Goal: Book appointment/travel/reservation

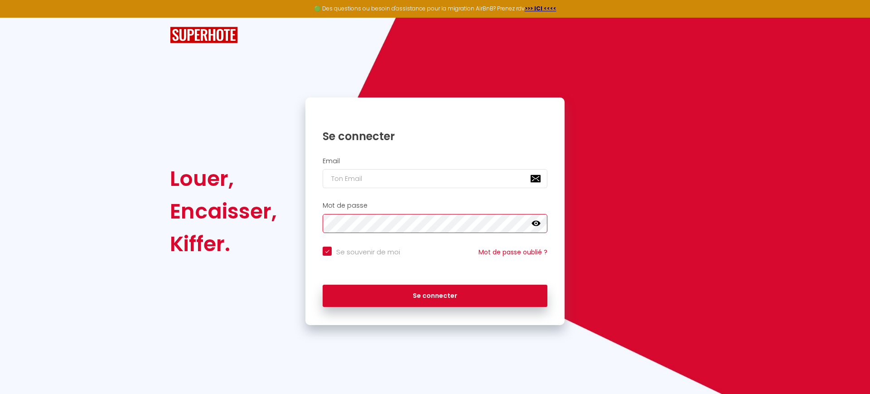
checkbox input "true"
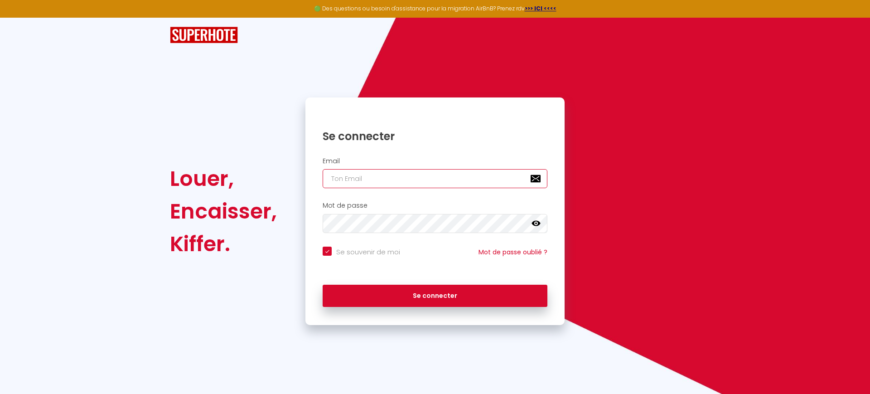
click at [361, 180] on input "email" at bounding box center [435, 178] width 225 height 19
type input "r"
checkbox input "true"
type input "re"
checkbox input "true"
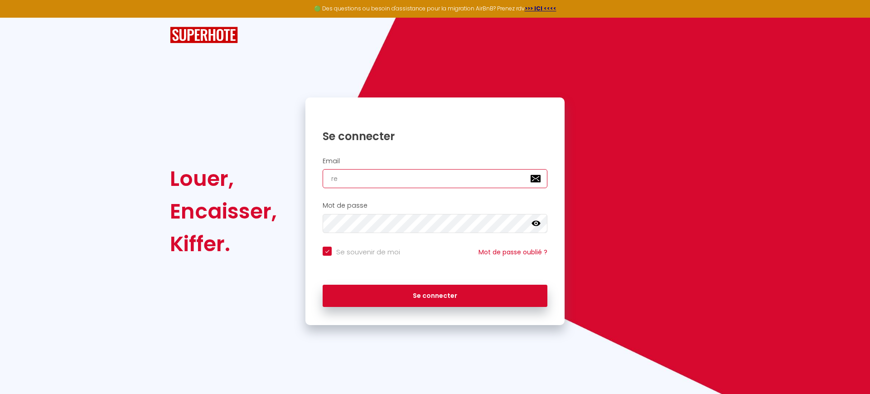
type input "res"
checkbox input "true"
type input "rese"
checkbox input "true"
type input "reser"
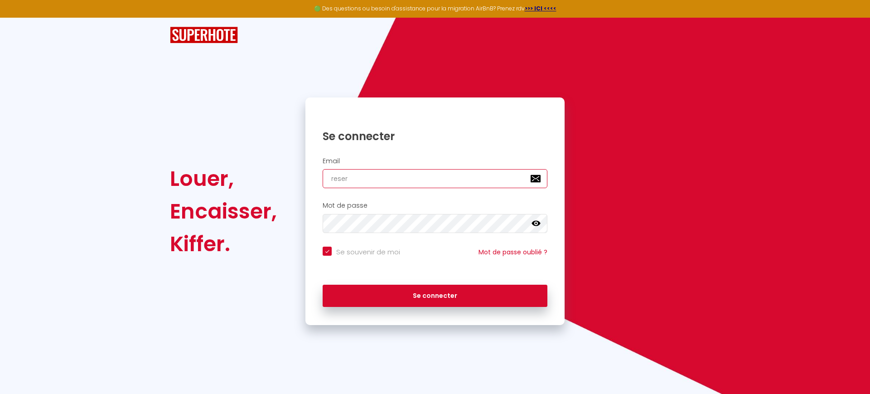
checkbox input "true"
type input "reserv"
checkbox input "true"
type input "reserva"
checkbox input "true"
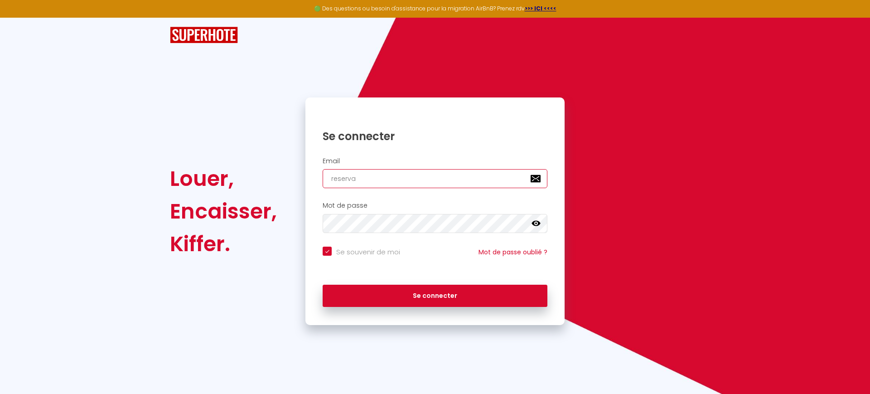
type input "reservat"
checkbox input "true"
type input "reservati"
checkbox input "true"
type input "reservatio"
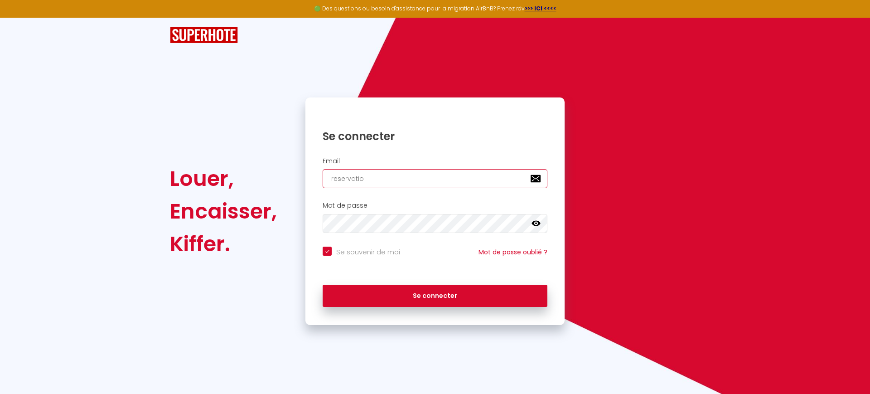
checkbox input "true"
type input "reservation"
checkbox input "true"
type input "reservations"
checkbox input "true"
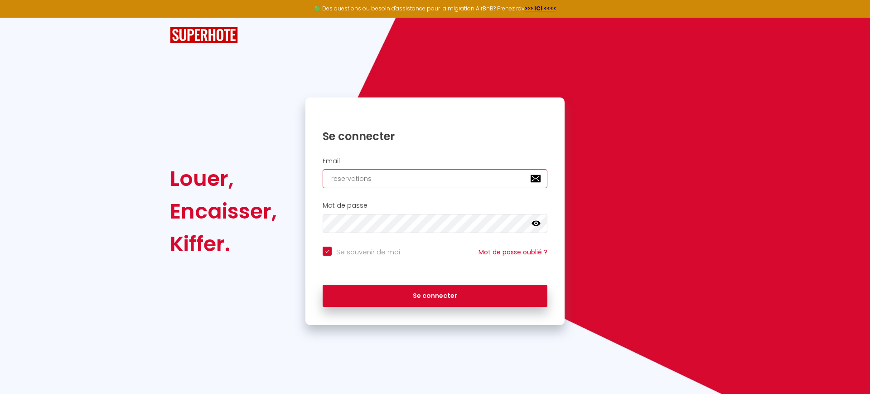
type input "reservations@"
checkbox input "true"
type input "reservations@o"
checkbox input "true"
type input "reservations@oo"
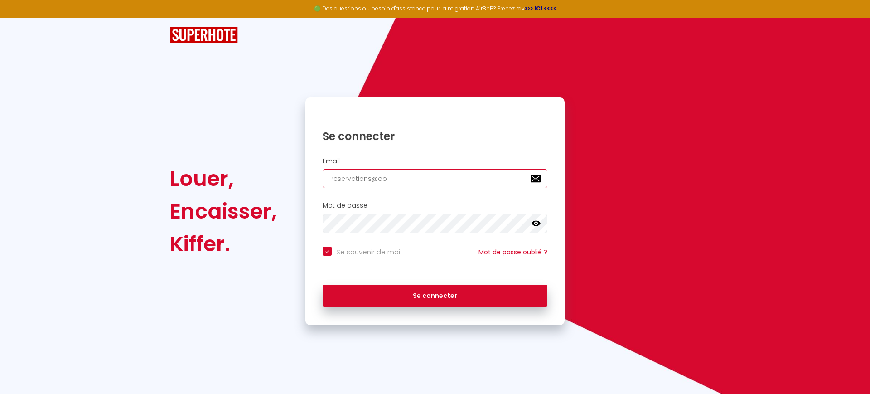
checkbox input "true"
type input "reservations@ooa"
checkbox input "true"
type input "reservations@ooaz"
checkbox input "true"
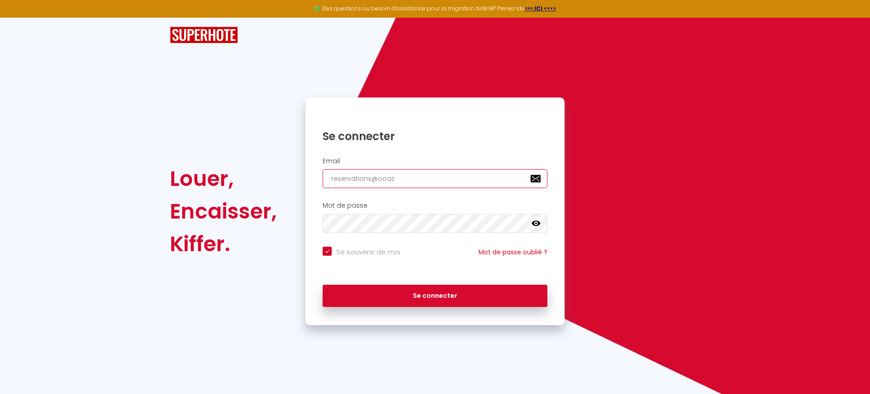
type input "reservations@ooazo"
checkbox input "true"
type input "reservations@ooazo."
checkbox input "true"
type input "reservations@ooazo.f"
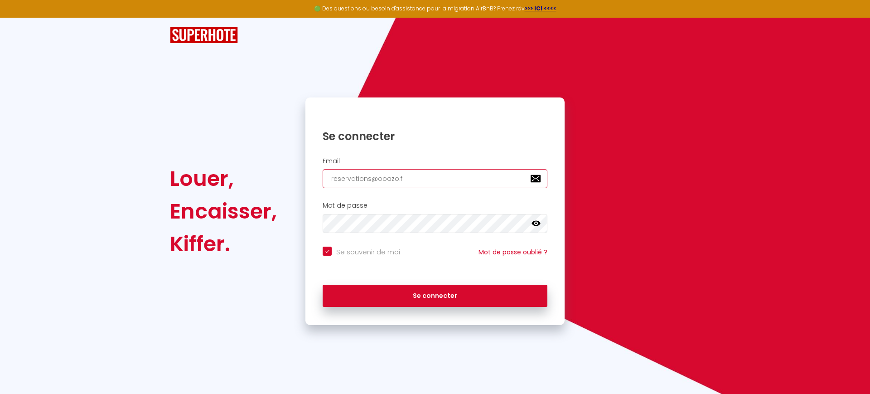
checkbox input "true"
type input "[EMAIL_ADDRESS][DOMAIN_NAME]"
checkbox input "true"
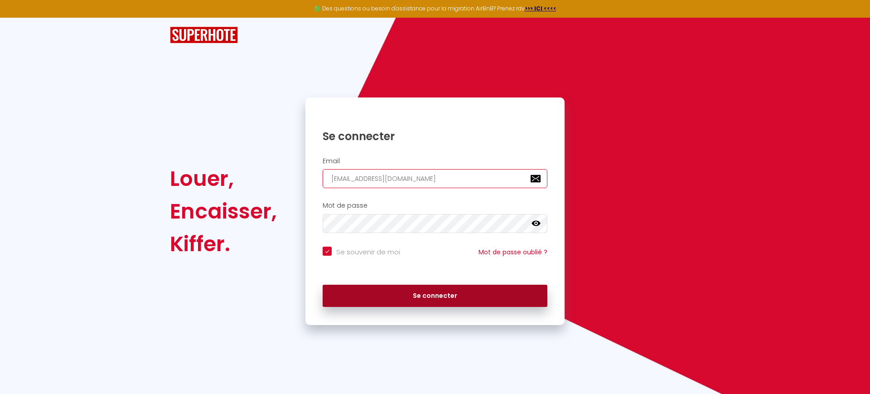
type input "[EMAIL_ADDRESS][DOMAIN_NAME]"
click at [366, 296] on button "Se connecter" at bounding box center [435, 296] width 225 height 23
checkbox input "true"
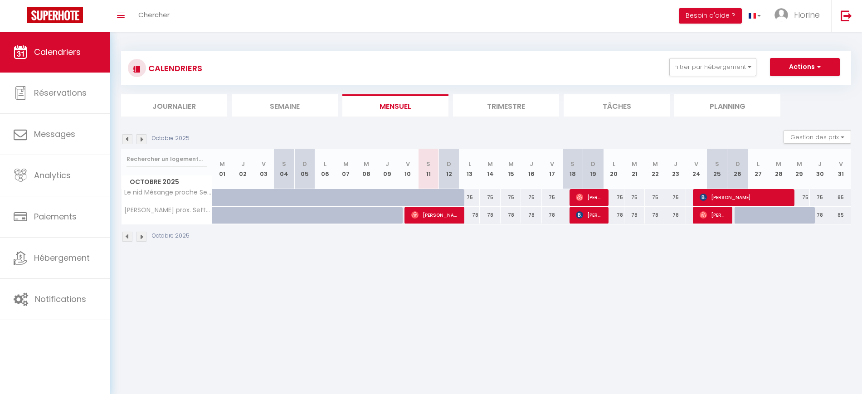
click at [739, 216] on div at bounding box center [744, 215] width 20 height 17
type input "78"
type input "Dim 26 Octobre 2025"
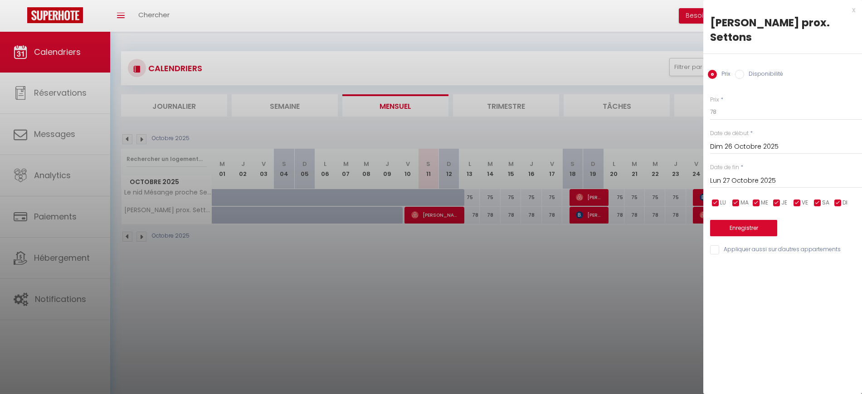
click at [762, 180] on input "Lun 27 Octobre 2025" at bounding box center [786, 181] width 152 height 12
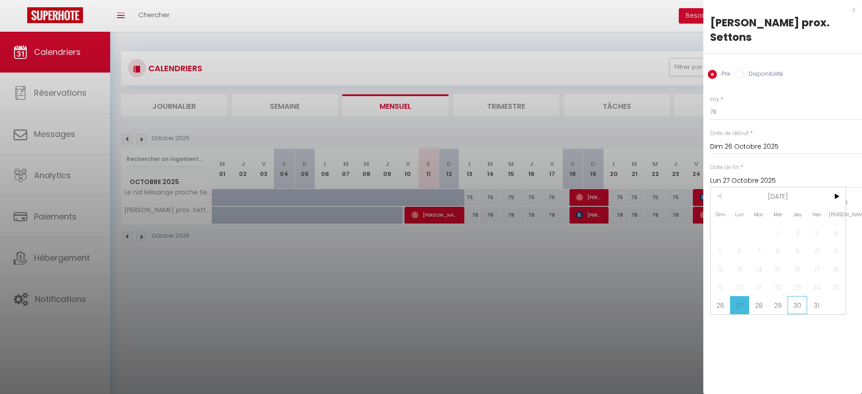
click at [794, 303] on span "30" at bounding box center [796, 305] width 19 height 18
type input "Jeu 30 Octobre 2025"
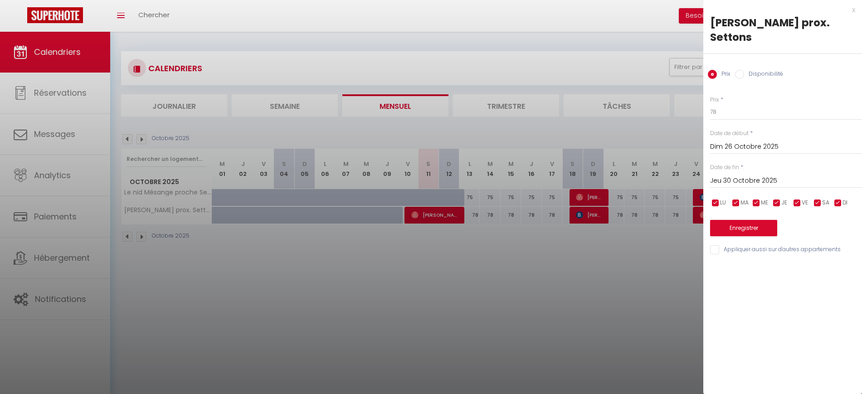
click at [742, 76] on input "Disponibilité" at bounding box center [739, 74] width 9 height 9
radio input "true"
radio input "false"
click at [735, 117] on select "Disponible Indisponible" at bounding box center [786, 112] width 152 height 17
click at [710, 104] on select "Disponible Indisponible" at bounding box center [786, 112] width 152 height 17
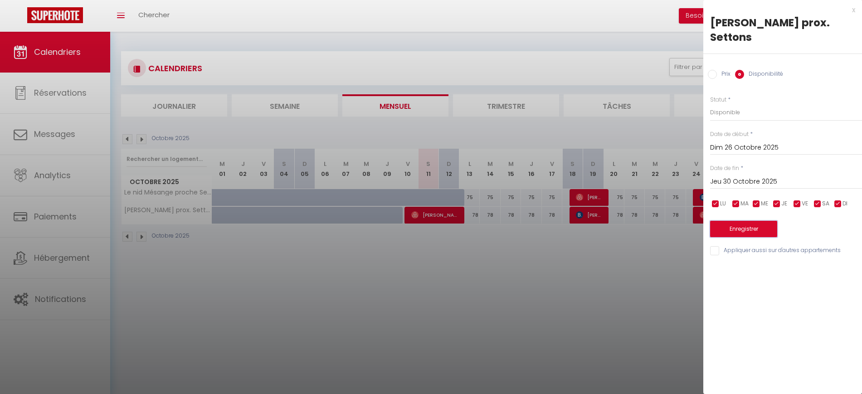
click at [745, 230] on button "Enregistrer" at bounding box center [743, 229] width 67 height 16
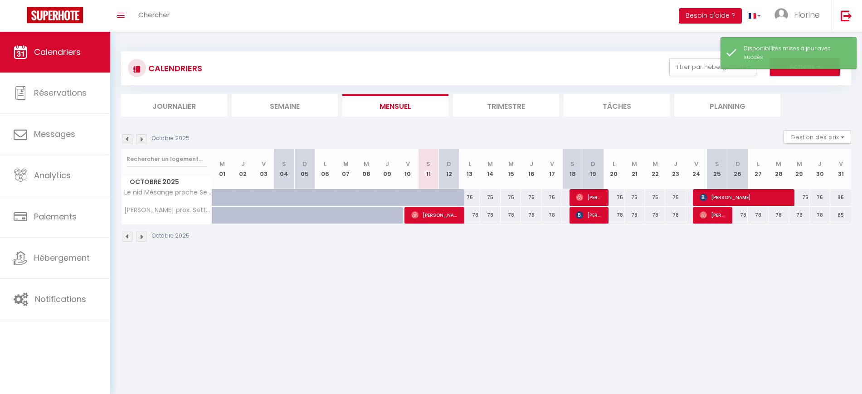
click at [792, 74] on button "Actions" at bounding box center [805, 67] width 70 height 18
click at [788, 85] on link "Nouvelle réservation" at bounding box center [795, 88] width 79 height 14
select select
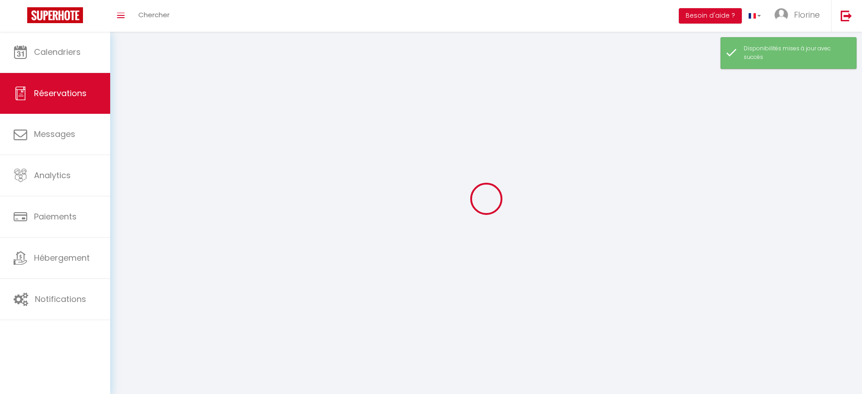
select select
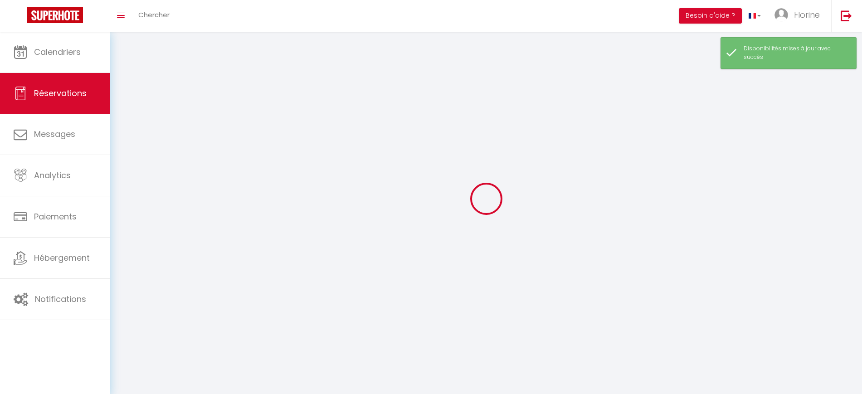
select select
checkbox input "false"
select select
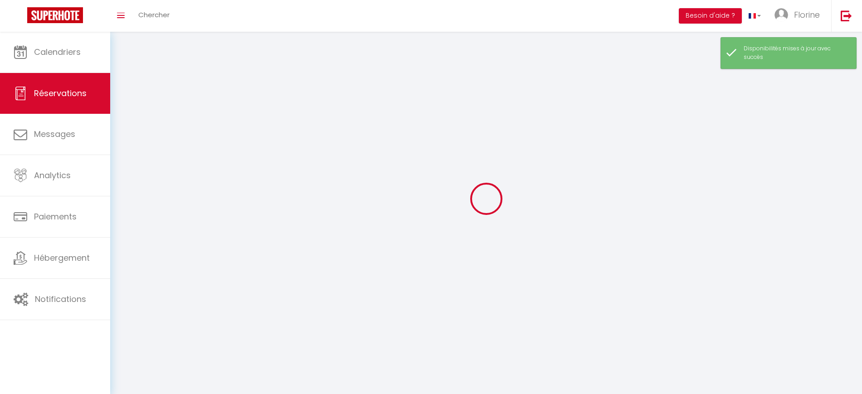
select select
checkbox input "false"
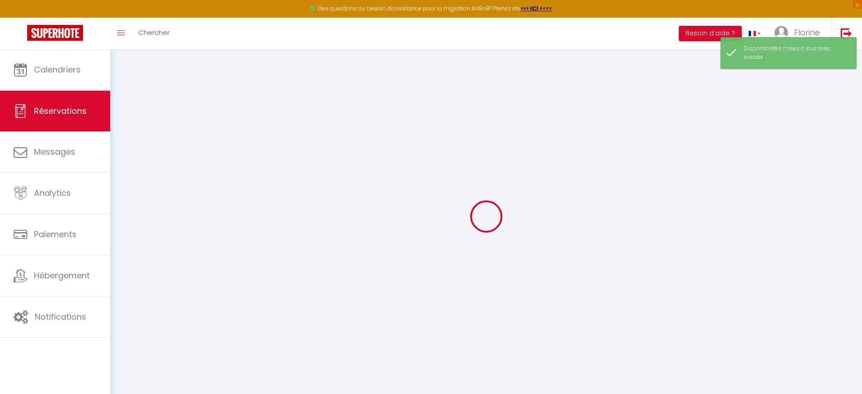
select select
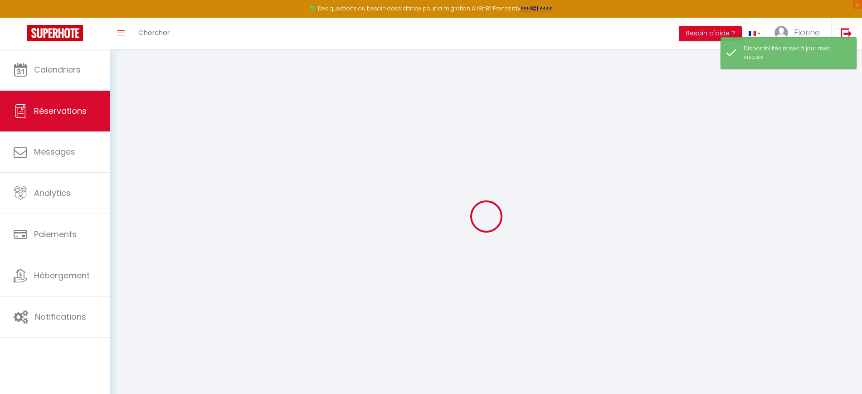
select select
checkbox input "false"
select select
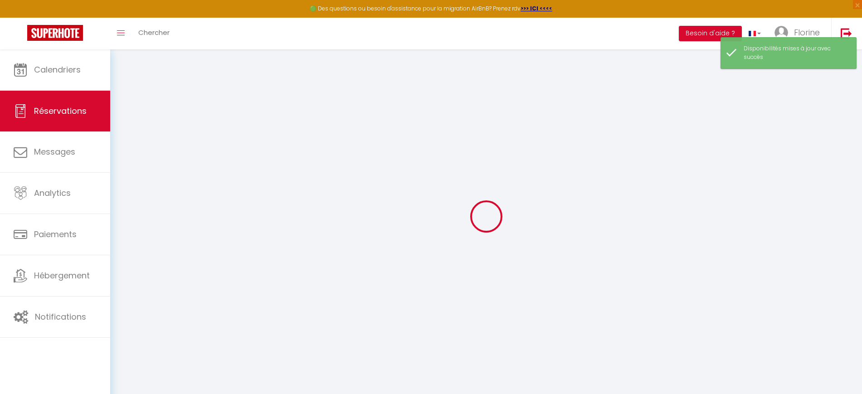
select select
checkbox input "false"
select select
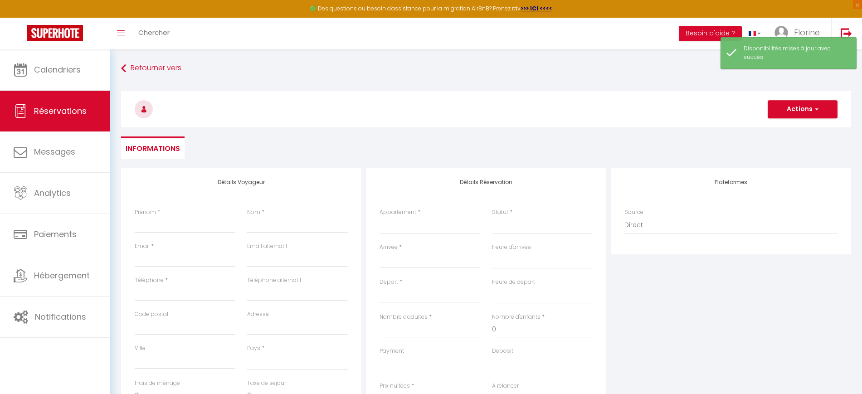
click at [206, 213] on div "Prénom *" at bounding box center [185, 220] width 101 height 25
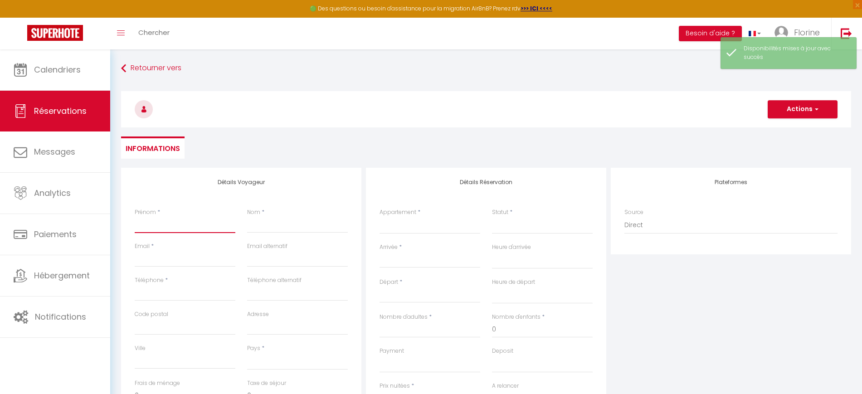
click at [200, 222] on input "Prénom" at bounding box center [185, 225] width 101 height 16
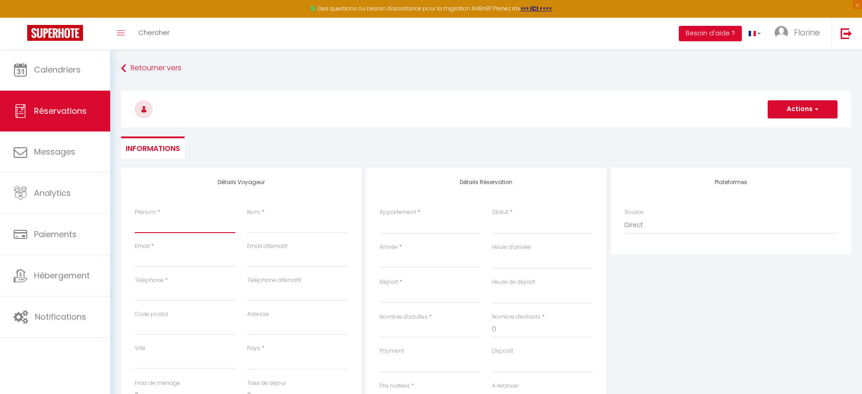
type input "L"
select select
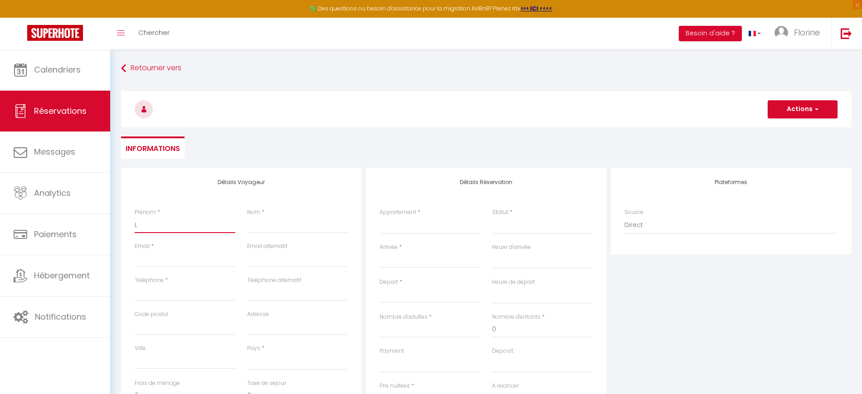
select select
checkbox input "false"
type input "Lu"
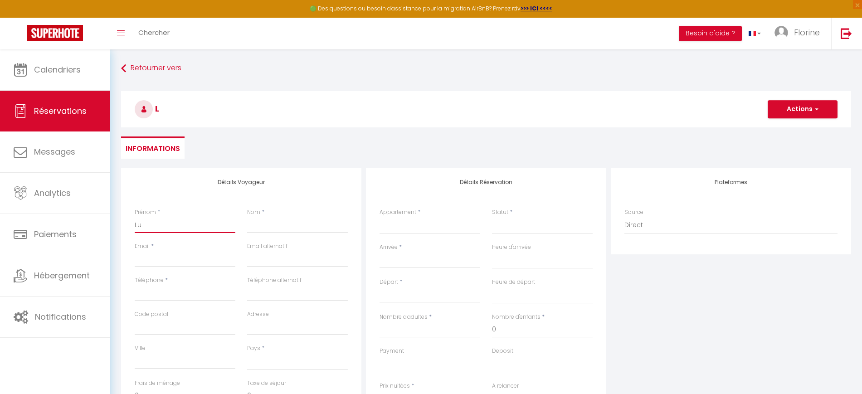
select select
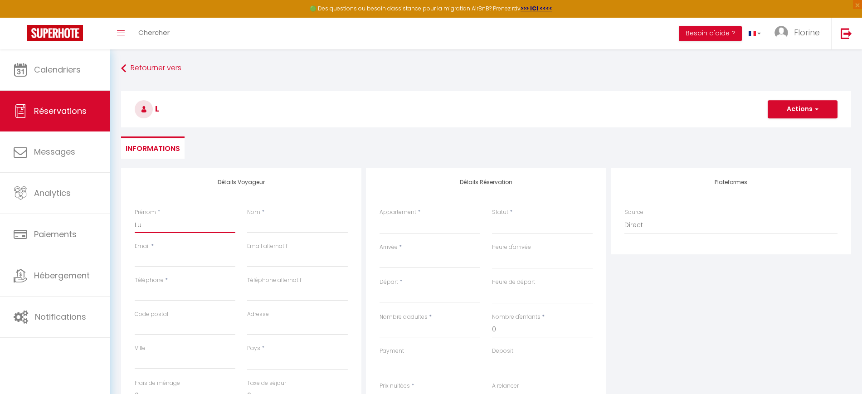
select select
checkbox input "false"
type input "Lud"
select select
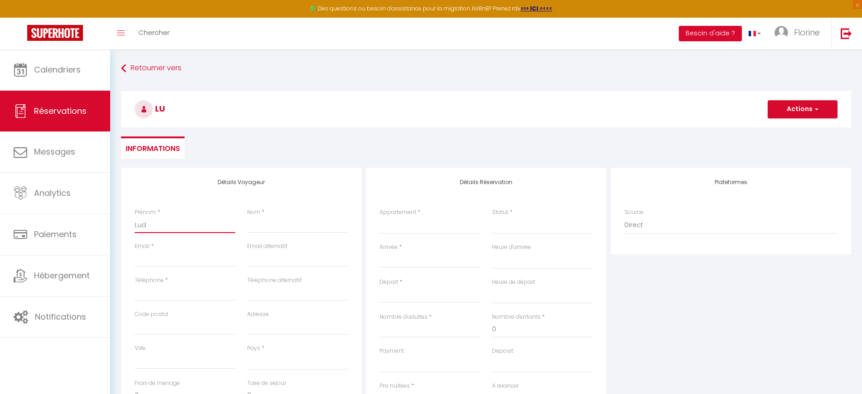
select select
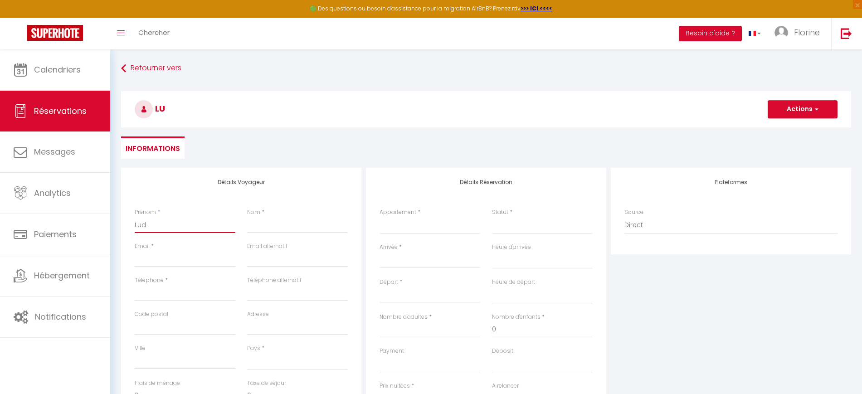
select select
checkbox input "false"
type input "Ludo"
select select
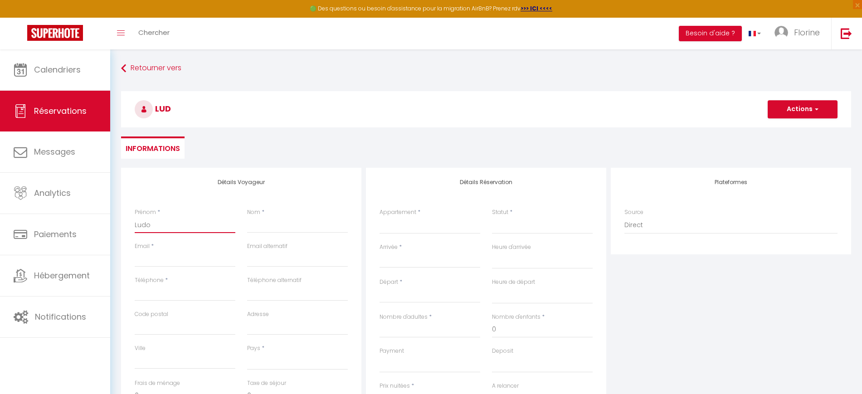
select select
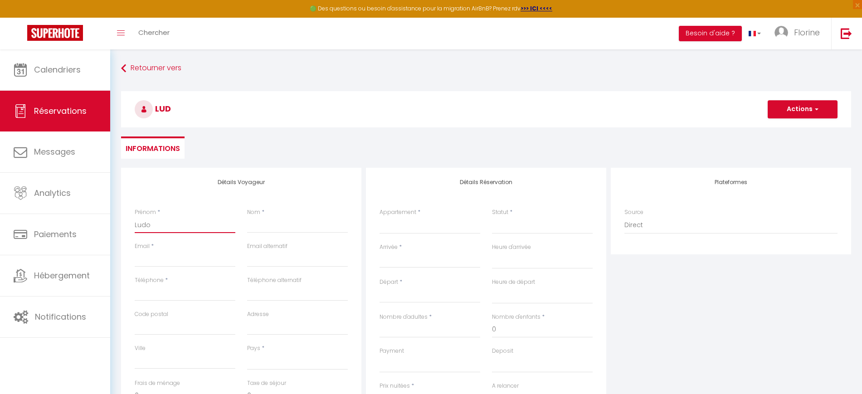
checkbox input "false"
type input "Ludov"
select select
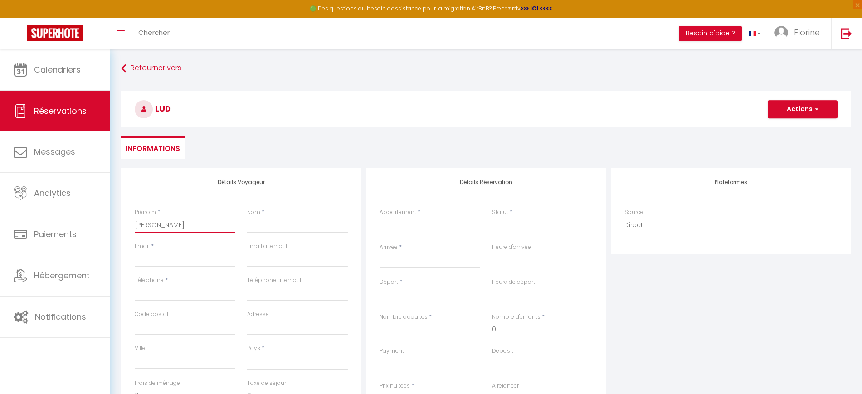
select select
checkbox input "false"
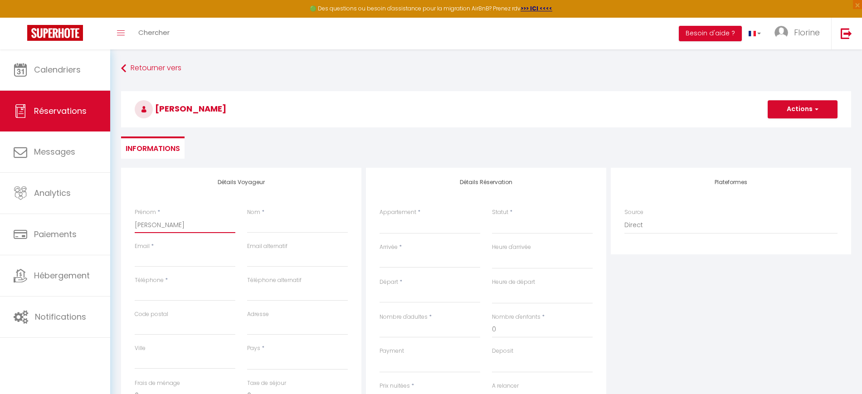
type input "Ludovi"
select select
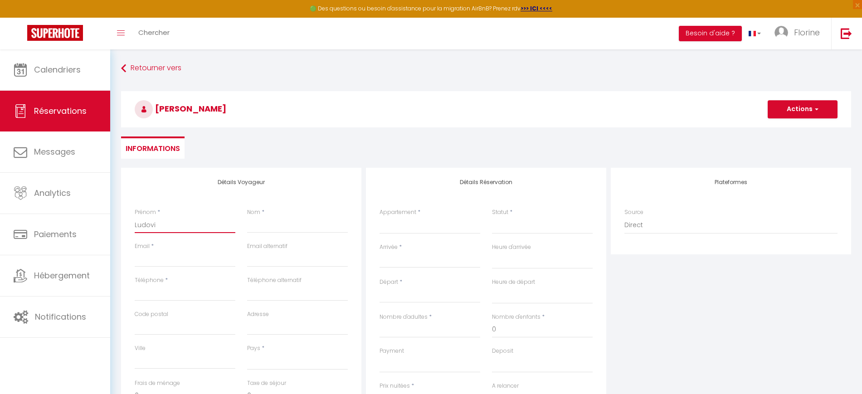
select select
checkbox input "false"
type input "[PERSON_NAME]"
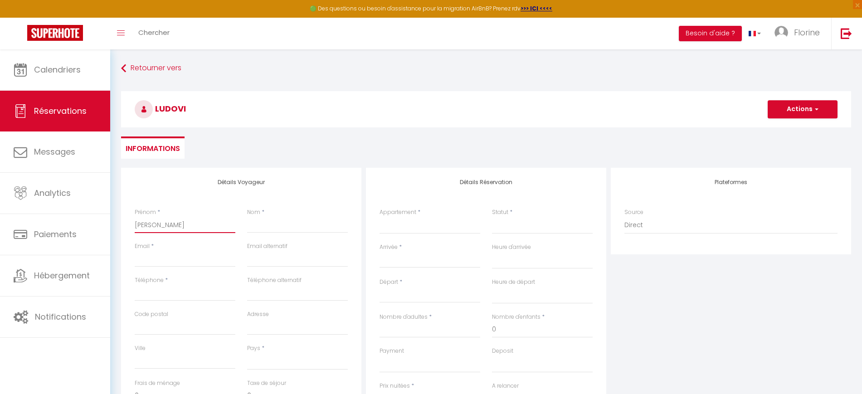
select select
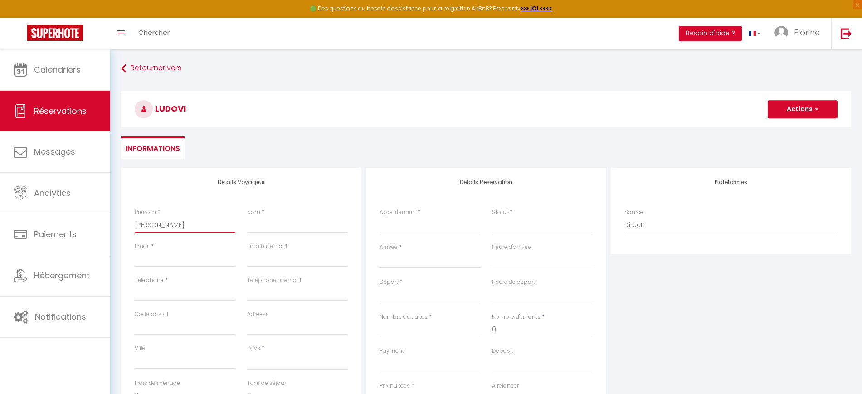
select select
checkbox input "false"
type input "[PERSON_NAME]"
click at [264, 223] on input "Nom" at bounding box center [297, 225] width 101 height 16
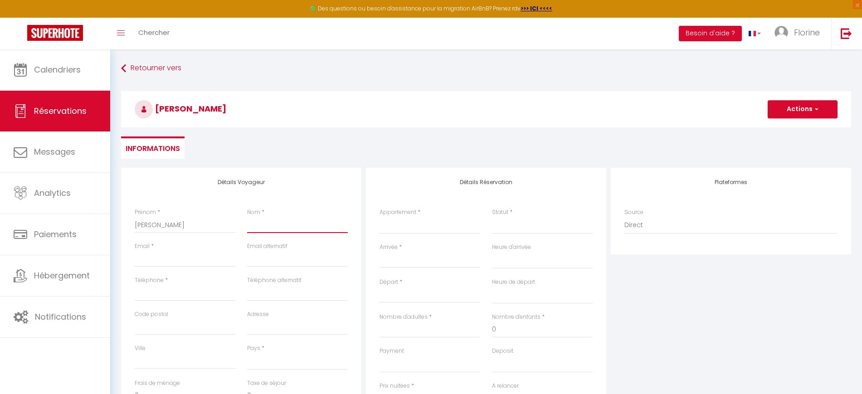
type input "l"
select select
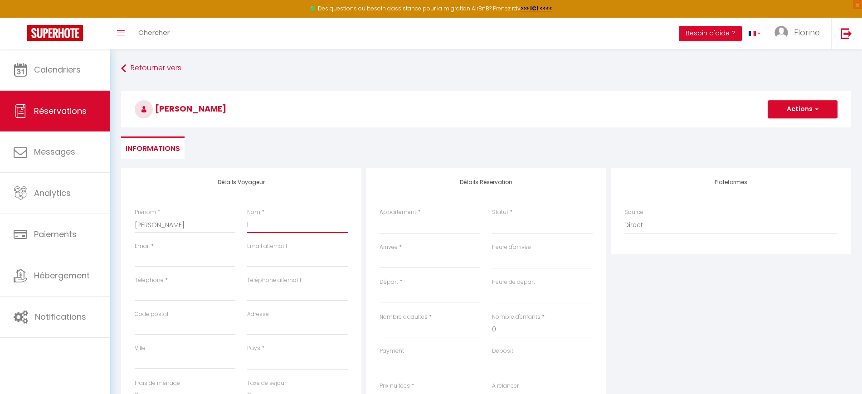
select select
checkbox input "false"
type input "lo"
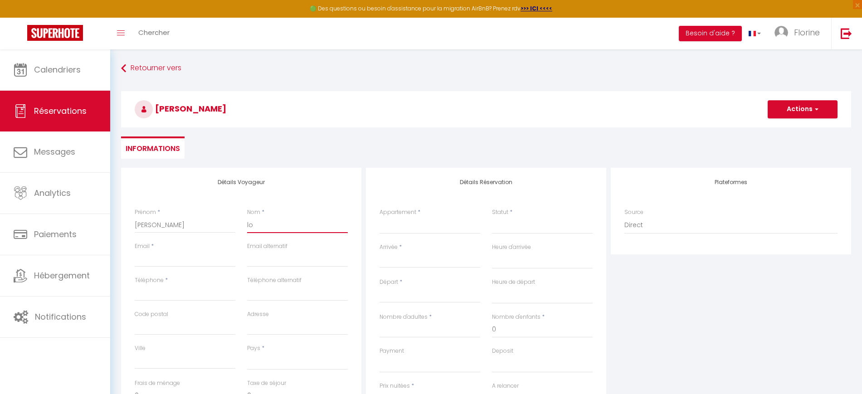
select select
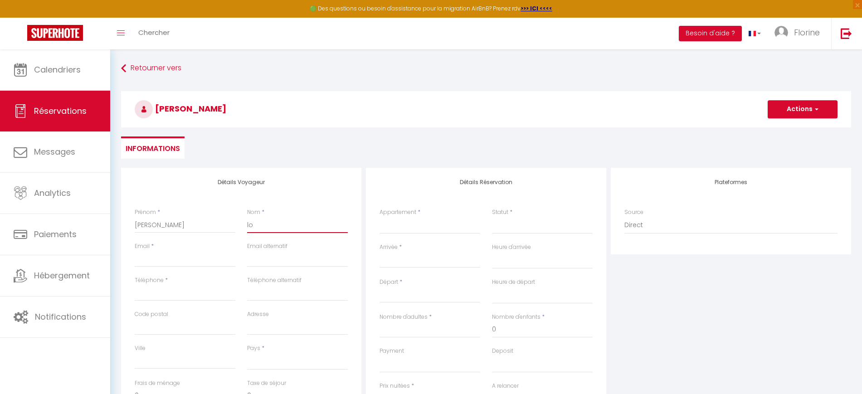
select select
checkbox input "false"
type input "lou"
select select
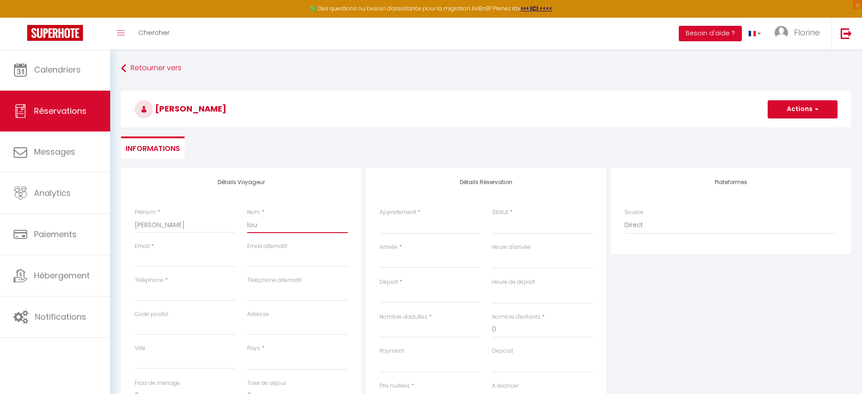
select select
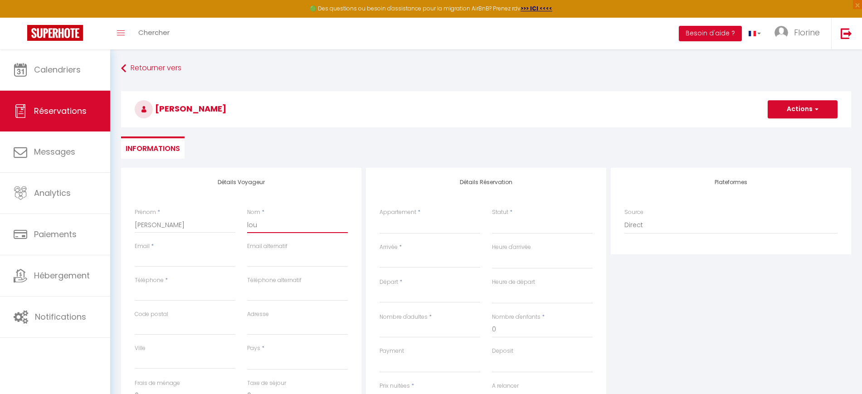
select select
checkbox input "false"
type input "lo"
select select
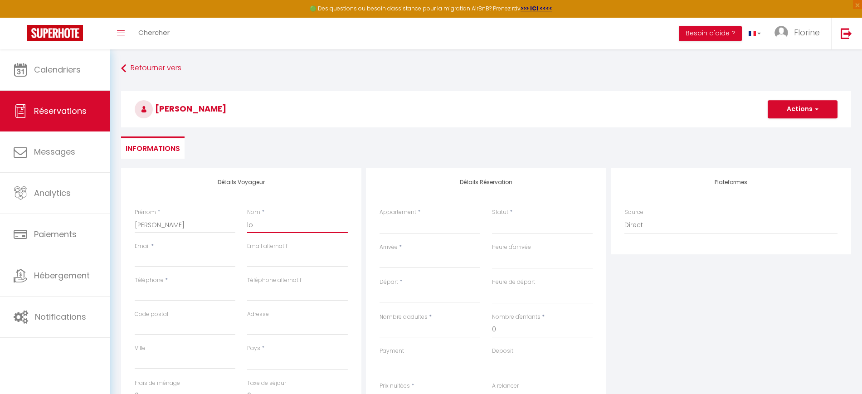
select select
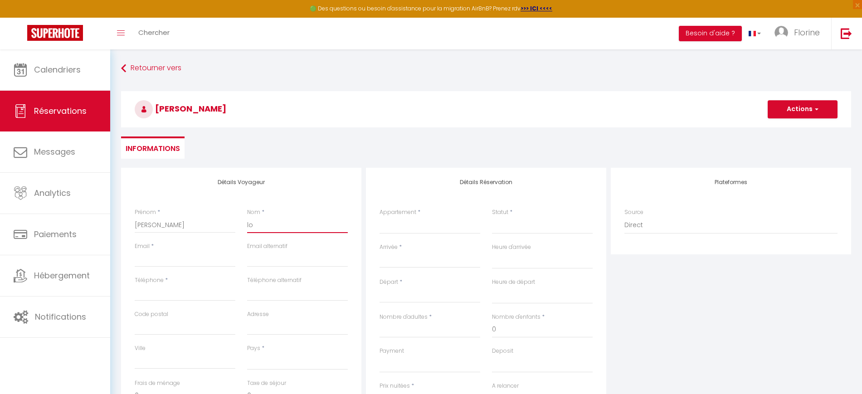
checkbox input "false"
type input "l"
select select
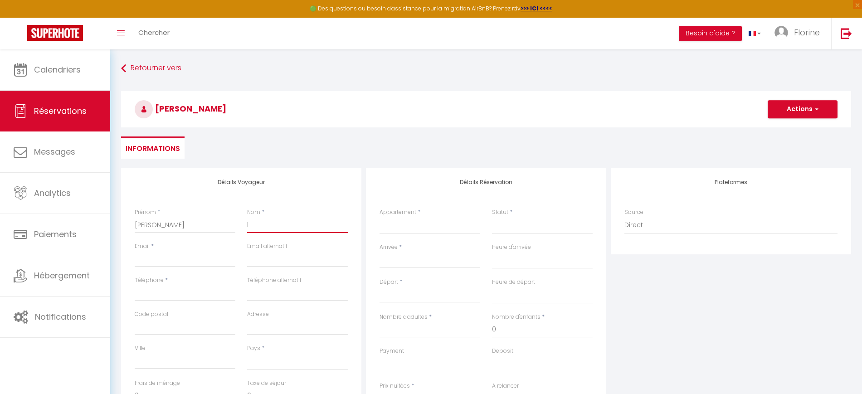
select select
checkbox input "false"
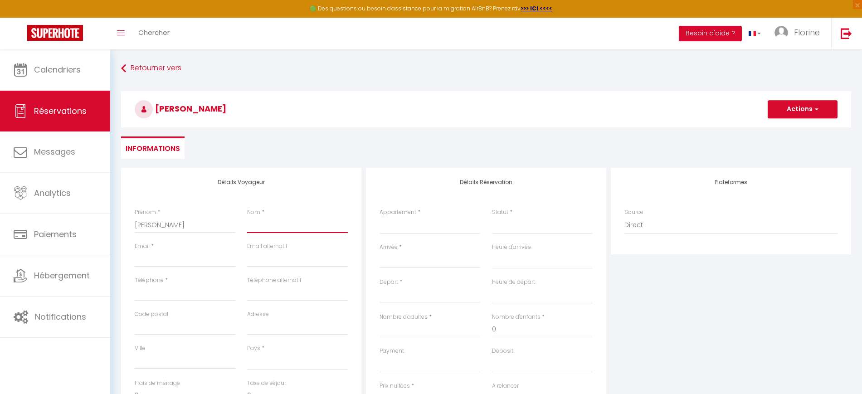
select select
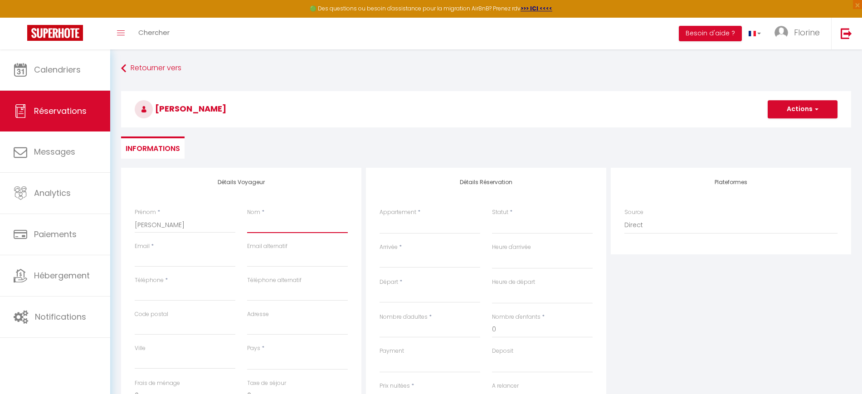
select select
click at [195, 256] on input "Email client" at bounding box center [185, 259] width 101 height 16
click at [202, 288] on input "Téléphone" at bounding box center [185, 293] width 101 height 16
click at [202, 328] on input "Code postal" at bounding box center [185, 327] width 101 height 16
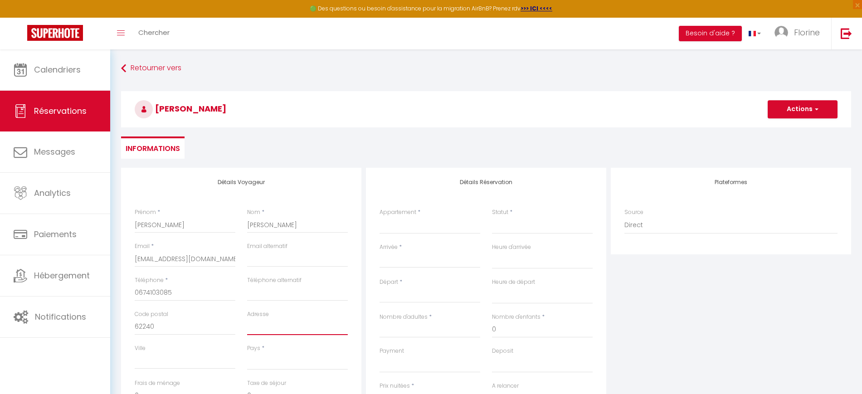
click at [249, 325] on input "Adresse" at bounding box center [297, 327] width 101 height 16
click at [223, 363] on input "Ville" at bounding box center [185, 361] width 101 height 16
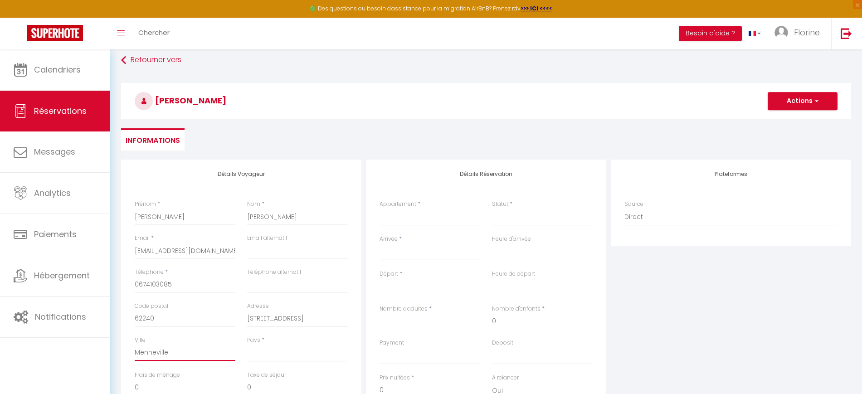
scroll to position [57, 0]
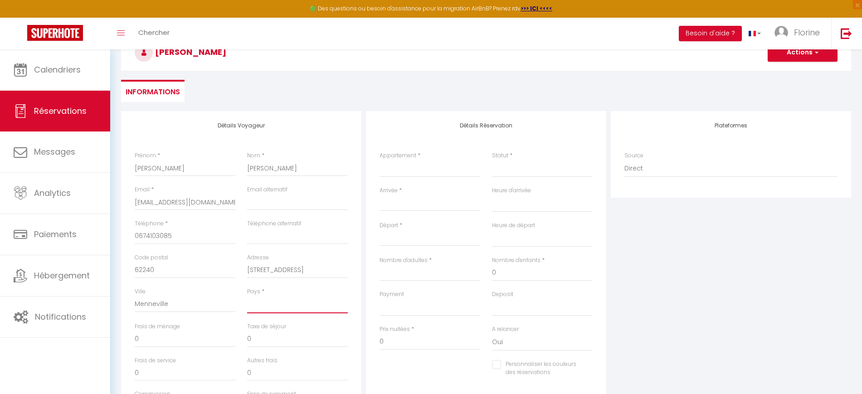
click at [255, 301] on select "France Portugal Afghanistan Albania Algeria American Samoa Andorra Angola Angui…" at bounding box center [297, 304] width 101 height 17
click at [247, 296] on select "France Portugal Afghanistan Albania Algeria American Samoa Andorra Angola Angui…" at bounding box center [297, 304] width 101 height 17
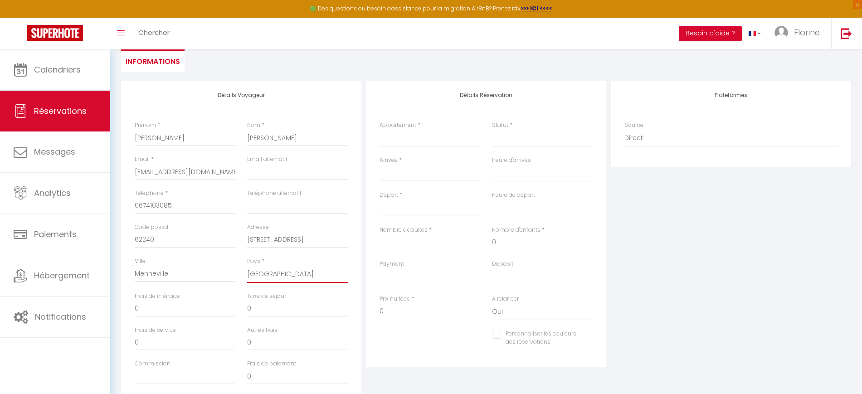
scroll to position [113, 0]
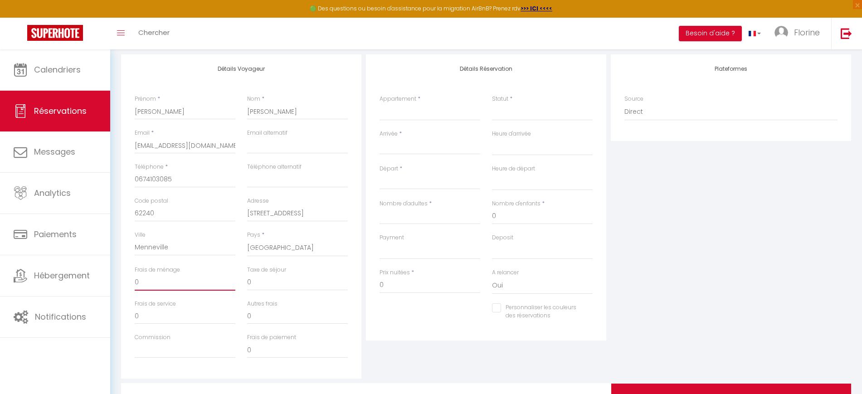
click at [163, 284] on input "0" at bounding box center [185, 282] width 101 height 16
drag, startPoint x: 391, startPoint y: 288, endPoint x: 375, endPoint y: 288, distance: 15.9
click at [375, 289] on div "Prix nuitées * 0" at bounding box center [429, 285] width 112 height 35
click at [395, 112] on select "Le nid Mésange proche Settons Martin-Pêcheur prox. Settons" at bounding box center [429, 111] width 101 height 17
click at [379, 103] on select "Le nid Mésange proche Settons Martin-Pêcheur prox. Settons" at bounding box center [429, 111] width 101 height 17
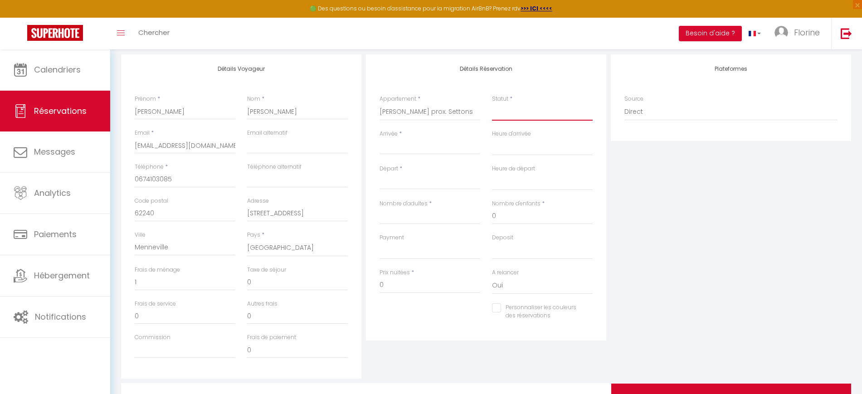
click at [511, 114] on select "Confirmé Non Confirmé Annulé Annulé par le voyageur No Show Request" at bounding box center [542, 111] width 101 height 17
click at [508, 103] on label "Statut" at bounding box center [500, 99] width 16 height 9
click at [508, 103] on select "Confirmé Non Confirmé Annulé Annulé par le voyageur No Show Request" at bounding box center [542, 111] width 101 height 17
click at [516, 112] on select "Confirmé Non Confirmé Annulé Annulé par le voyageur No Show Request" at bounding box center [542, 111] width 101 height 17
click at [492, 103] on select "Confirmé Non Confirmé Annulé Annulé par le voyageur No Show Request" at bounding box center [542, 111] width 101 height 17
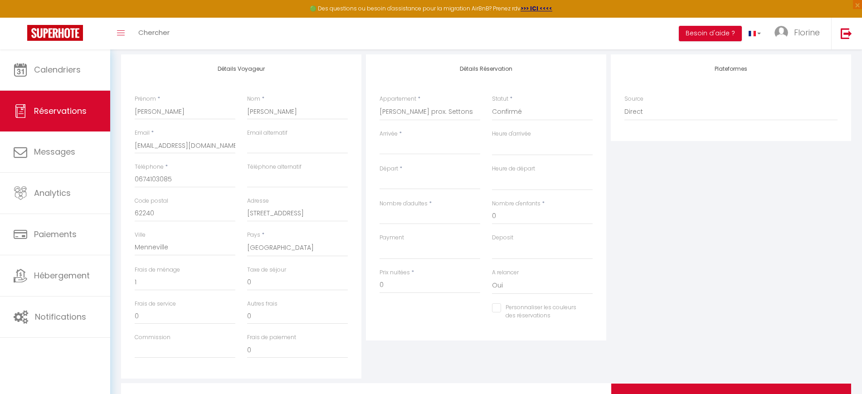
click at [442, 148] on input "Arrivée" at bounding box center [429, 147] width 101 height 12
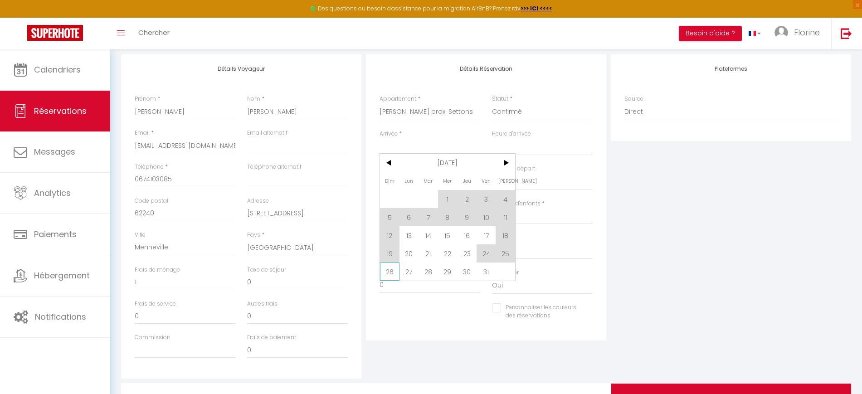
click at [392, 271] on span "26" at bounding box center [389, 271] width 19 height 18
click at [391, 268] on label "Prix nuitées" at bounding box center [394, 272] width 30 height 9
click at [391, 277] on input "0" at bounding box center [429, 285] width 101 height 16
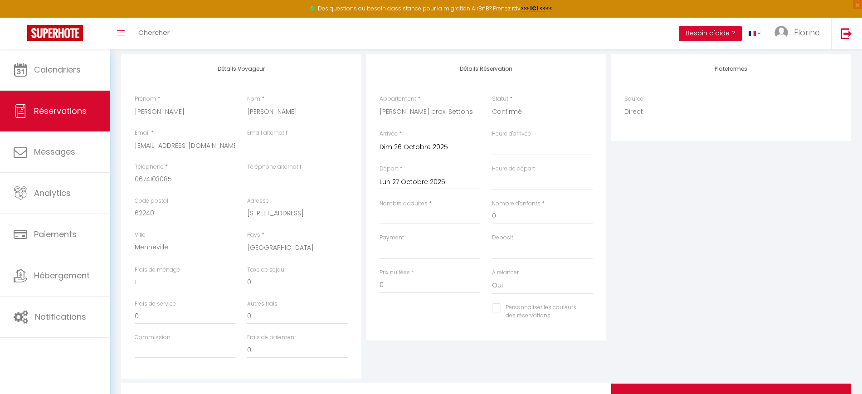
click at [430, 181] on input "Lun 27 Octobre 2025" at bounding box center [429, 182] width 101 height 12
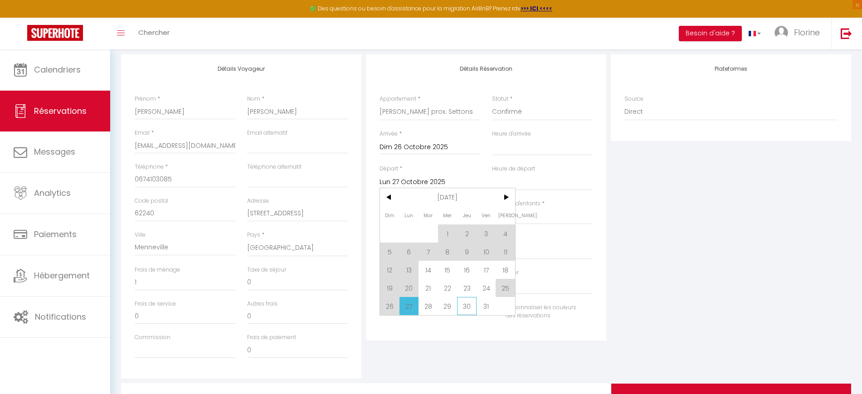
click at [468, 304] on span "30" at bounding box center [466, 306] width 19 height 18
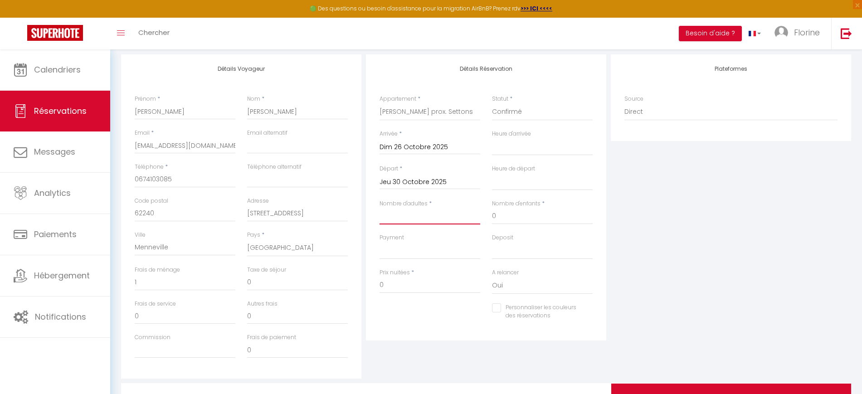
click at [437, 218] on input "Nombre d'adultes" at bounding box center [429, 216] width 101 height 16
click at [506, 145] on select "00:00 00:30 01:00 01:30 02:00 02:30 03:00 03:30 04:00 04:30 05:00 05:30 06:00 0…" at bounding box center [542, 146] width 101 height 17
click at [492, 138] on select "00:00 00:30 01:00 01:30 02:00 02:30 03:00 03:30 04:00 04:30 05:00 05:30 06:00 0…" at bounding box center [542, 146] width 101 height 17
click at [518, 182] on select "00:00 00:30 01:00 01:30 02:00 02:30 03:00 03:30 04:00 04:30 05:00 05:30 06:00 0…" at bounding box center [542, 181] width 101 height 17
click at [492, 173] on select "00:00 00:30 01:00 01:30 02:00 02:30 03:00 03:30 04:00 04:30 05:00 05:30 06:00 0…" at bounding box center [542, 181] width 101 height 17
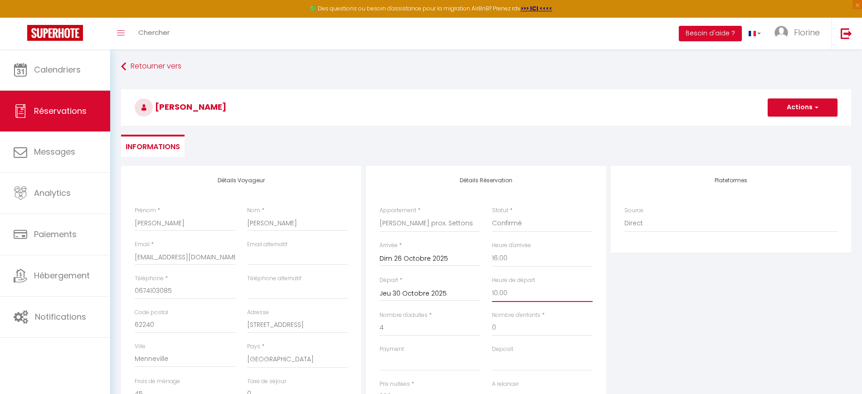
scroll to position [0, 0]
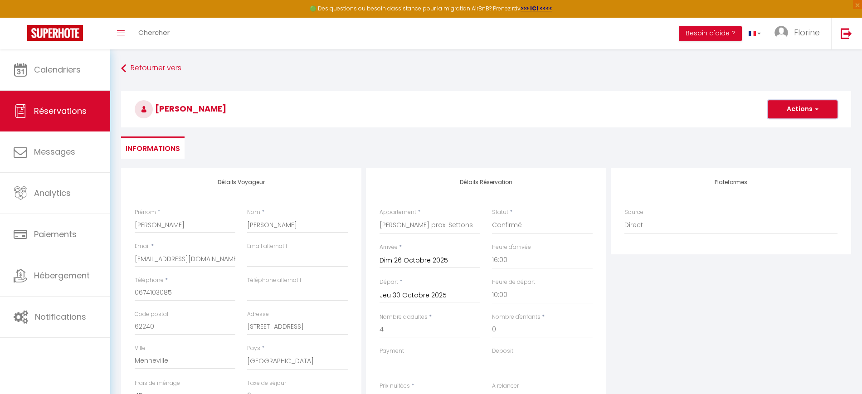
click at [788, 104] on button "Actions" at bounding box center [802, 109] width 70 height 18
click at [783, 131] on link "Enregistrer" at bounding box center [793, 129] width 72 height 12
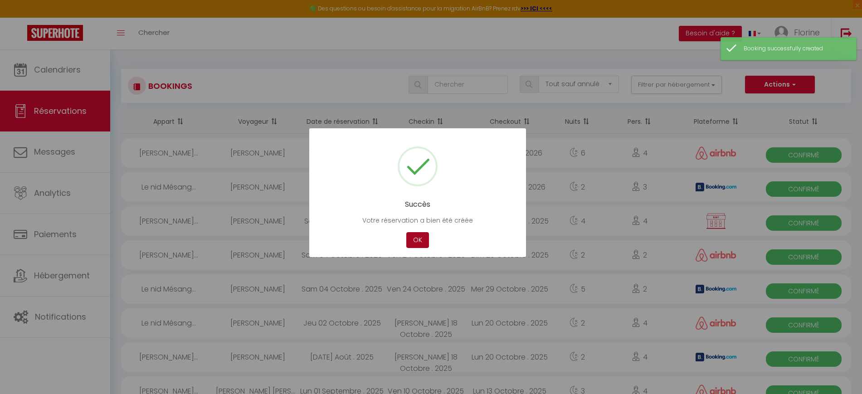
click at [423, 241] on button "OK" at bounding box center [417, 240] width 23 height 16
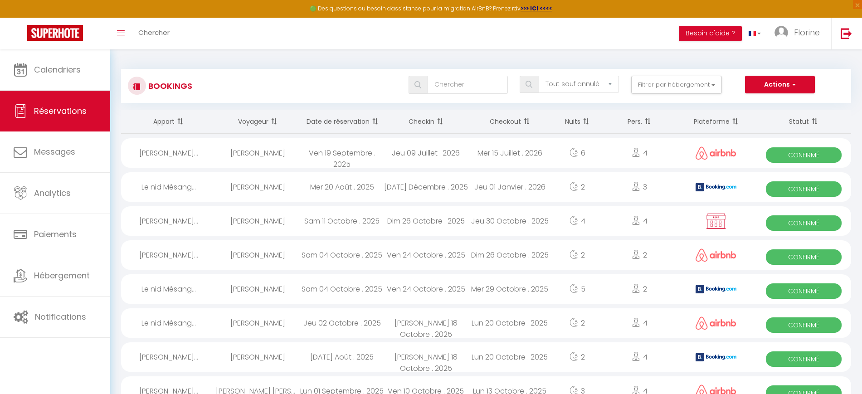
click at [244, 220] on div "Ludovic LOUIS" at bounding box center [258, 220] width 84 height 29
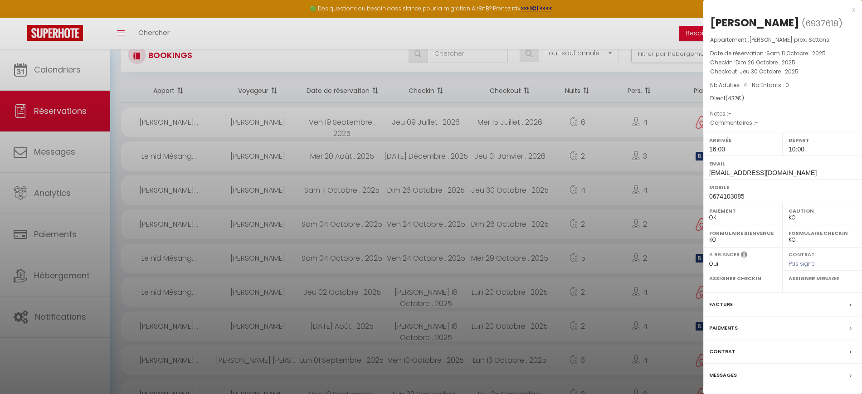
scroll to position [57, 0]
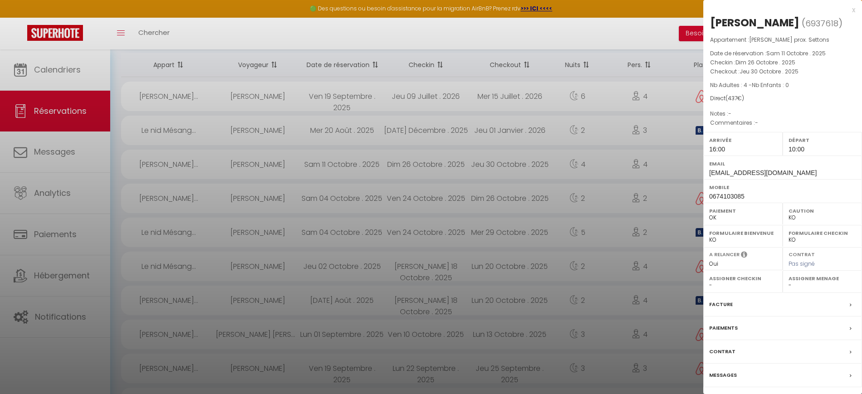
click at [745, 352] on div "Contrat" at bounding box center [782, 352] width 159 height 24
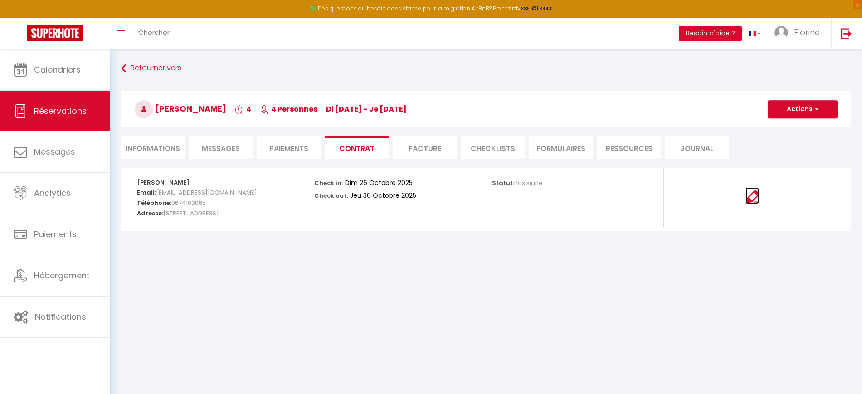
click at [751, 193] on img at bounding box center [752, 197] width 14 height 14
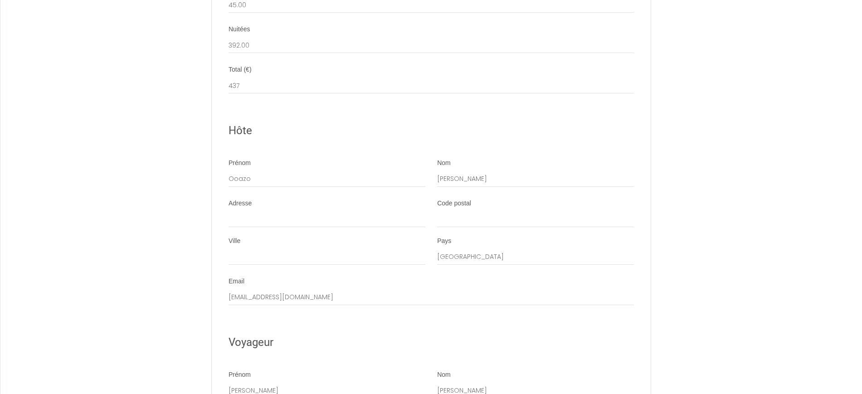
scroll to position [1428, 0]
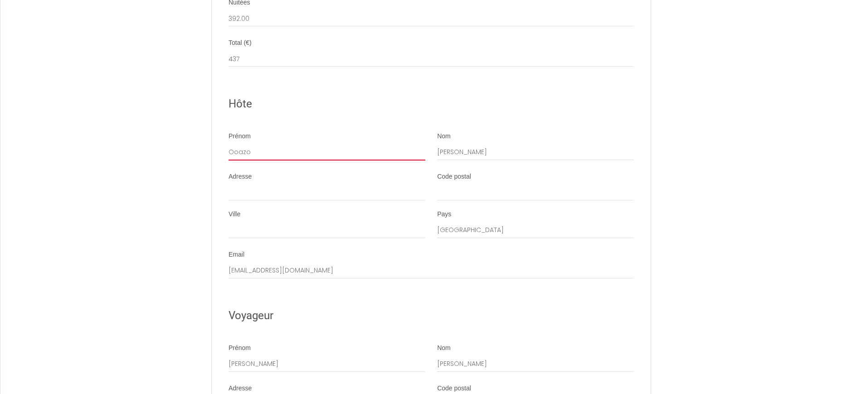
drag, startPoint x: 258, startPoint y: 166, endPoint x: 217, endPoint y: 160, distance: 42.1
click at [217, 160] on li "[PERSON_NAME]" at bounding box center [431, 151] width 438 height 38
type input "Florine"
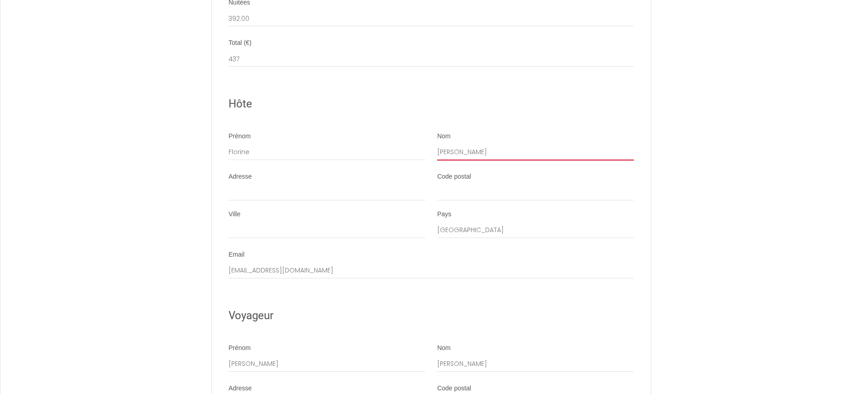
drag, startPoint x: 470, startPoint y: 165, endPoint x: 423, endPoint y: 159, distance: 47.9
click at [423, 159] on div "Prénom [PERSON_NAME] Nom [PERSON_NAME]" at bounding box center [431, 151] width 417 height 38
type input "[PERSON_NAME]"
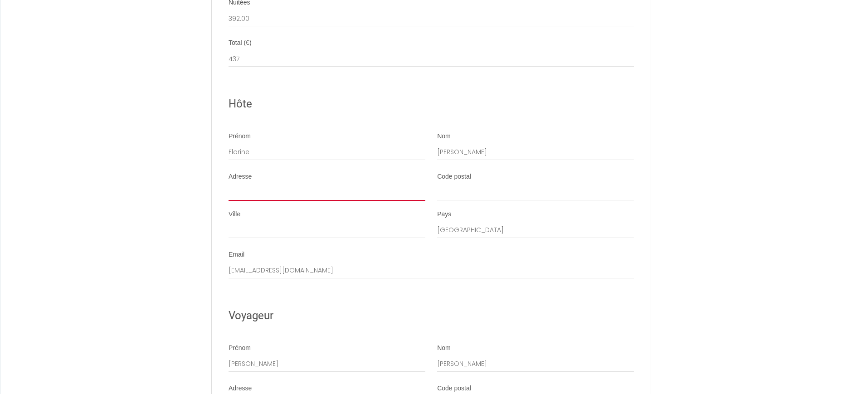
click at [386, 197] on input "Adresse" at bounding box center [326, 192] width 197 height 16
type input "[STREET_ADDRESS][PERSON_NAME]"
click at [514, 196] on input "Code postal" at bounding box center [535, 192] width 197 height 16
type input "58230"
click at [364, 238] on input "Ville" at bounding box center [326, 230] width 197 height 16
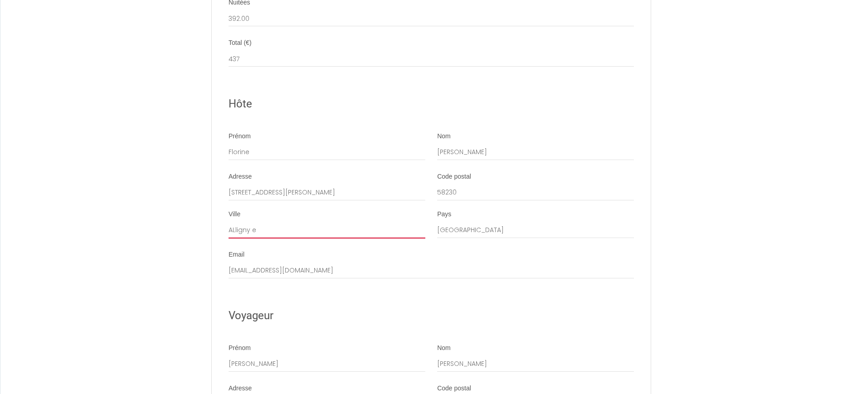
type input "ALLIGNY EN [GEOGRAPHIC_DATA]"
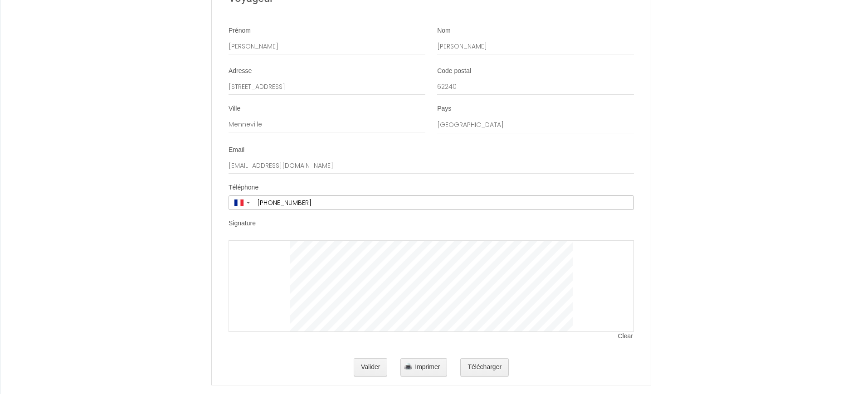
scroll to position [1768, 0]
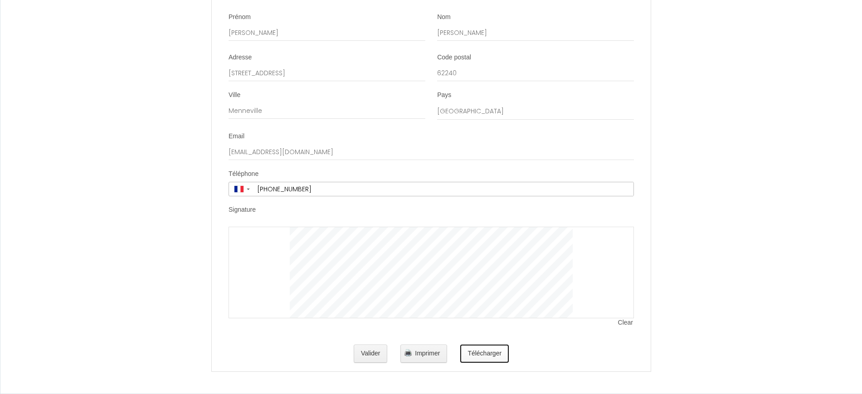
click at [478, 354] on button "Télécharger" at bounding box center [484, 353] width 49 height 18
click at [422, 356] on span "Imprimer" at bounding box center [427, 352] width 25 height 7
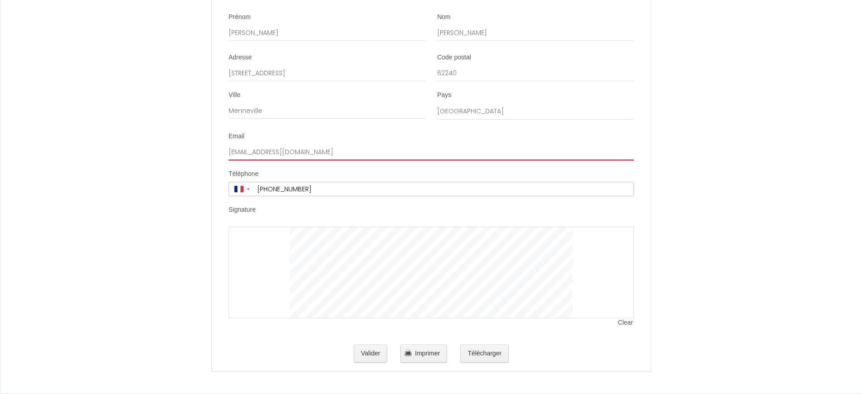
drag, startPoint x: 321, startPoint y: 158, endPoint x: 208, endPoint y: 157, distance: 113.3
